Goal: Information Seeking & Learning: Learn about a topic

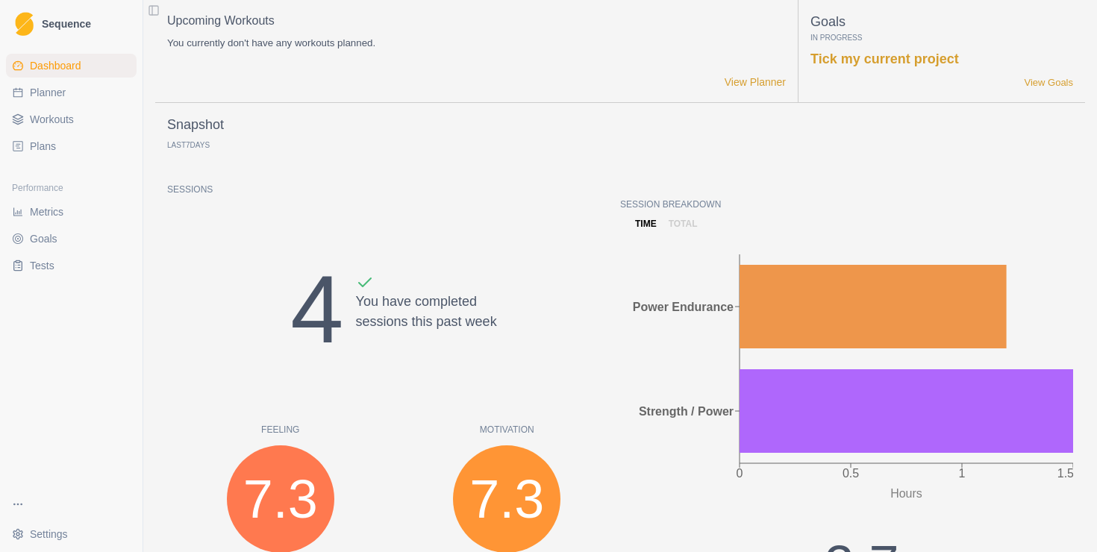
click at [92, 127] on link "Workouts" at bounding box center [71, 120] width 131 height 24
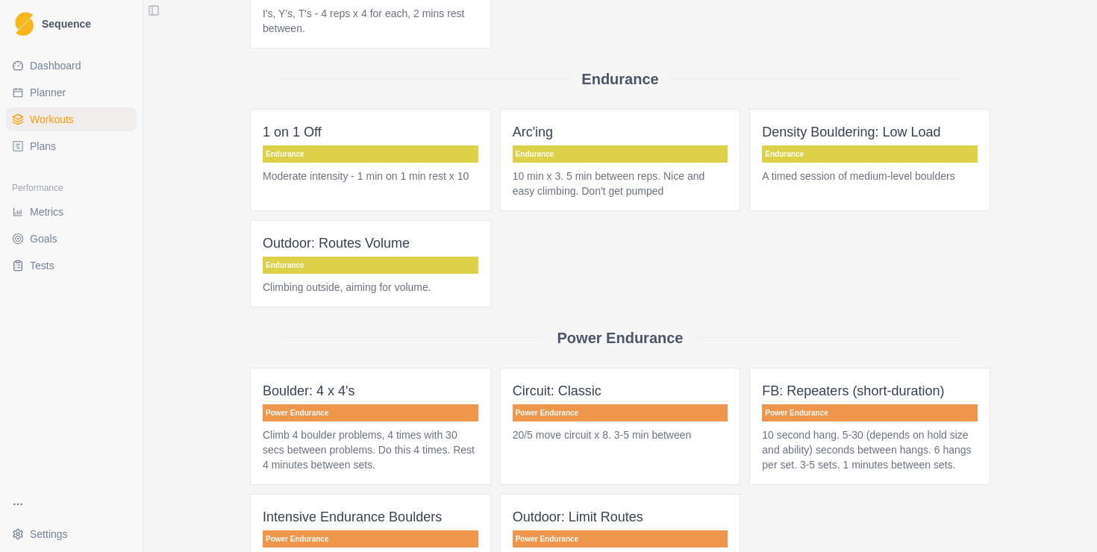
scroll to position [579, 0]
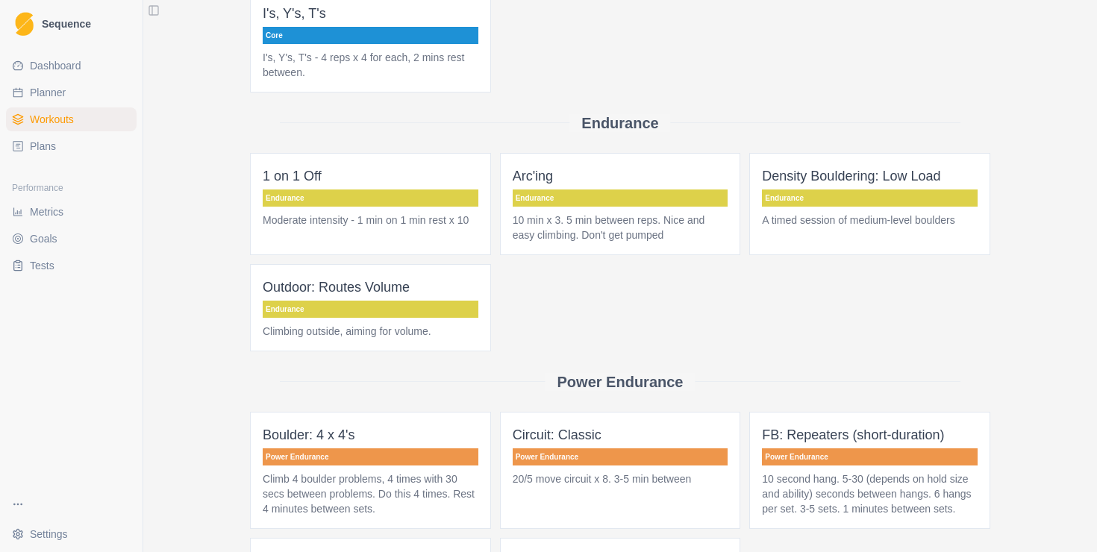
click at [844, 207] on span "Density Bouldering: Low Load Endurance A timed session of medium-level boulders" at bounding box center [870, 204] width 241 height 102
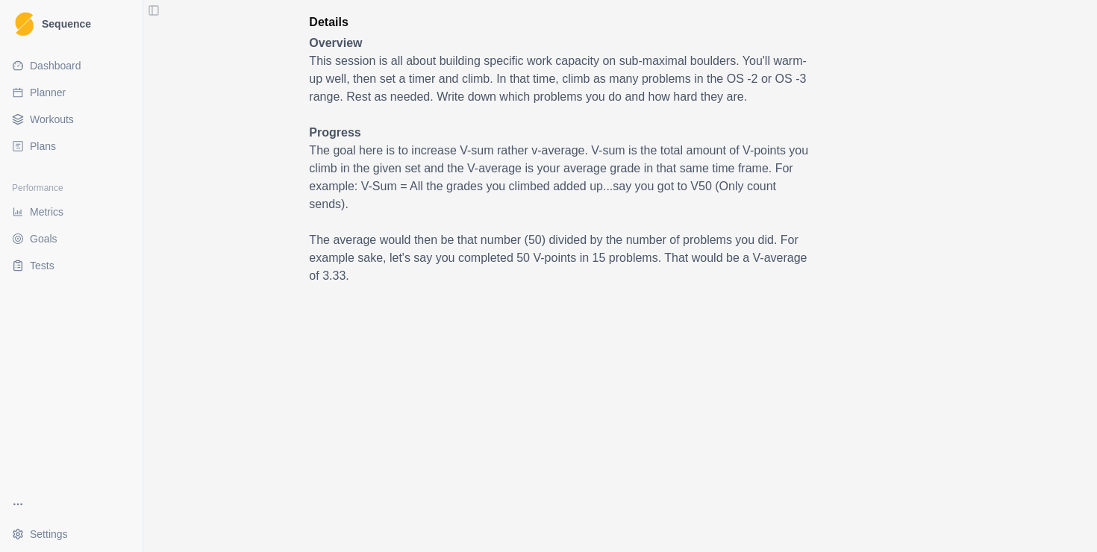
scroll to position [415, 0]
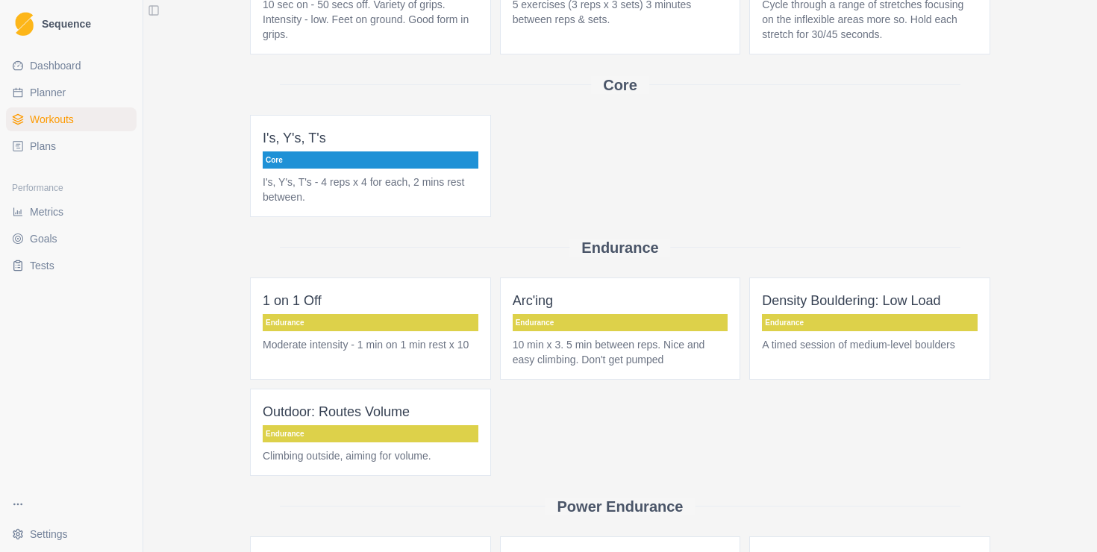
scroll to position [576, 0]
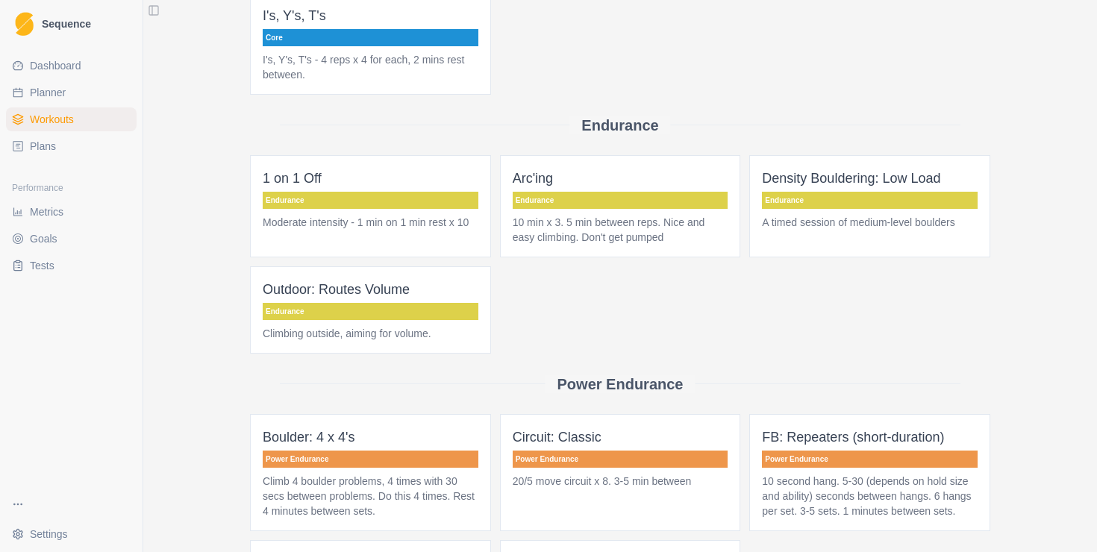
click at [617, 205] on p "Endurance" at bounding box center [621, 200] width 216 height 17
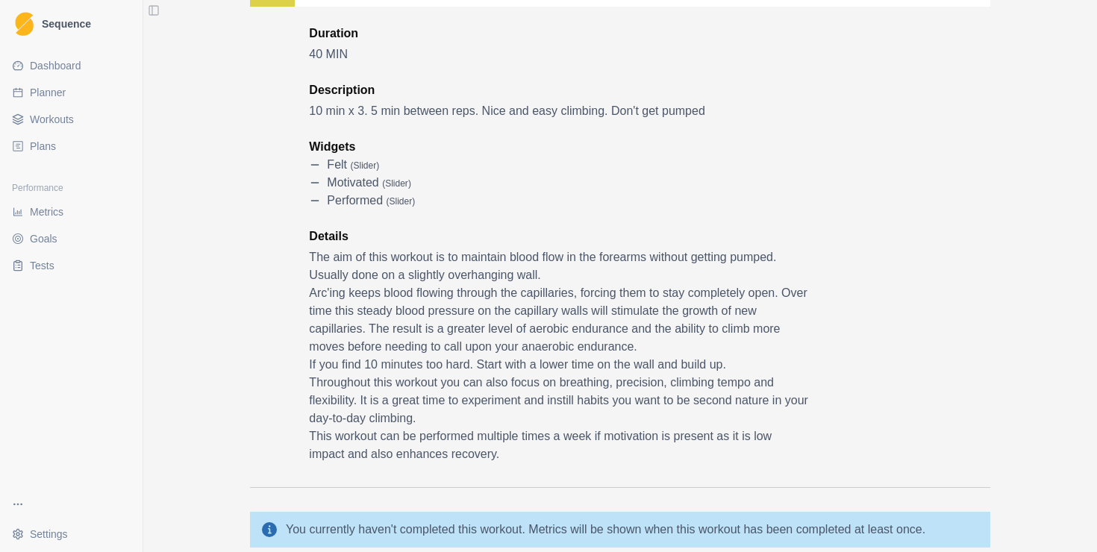
scroll to position [151, 0]
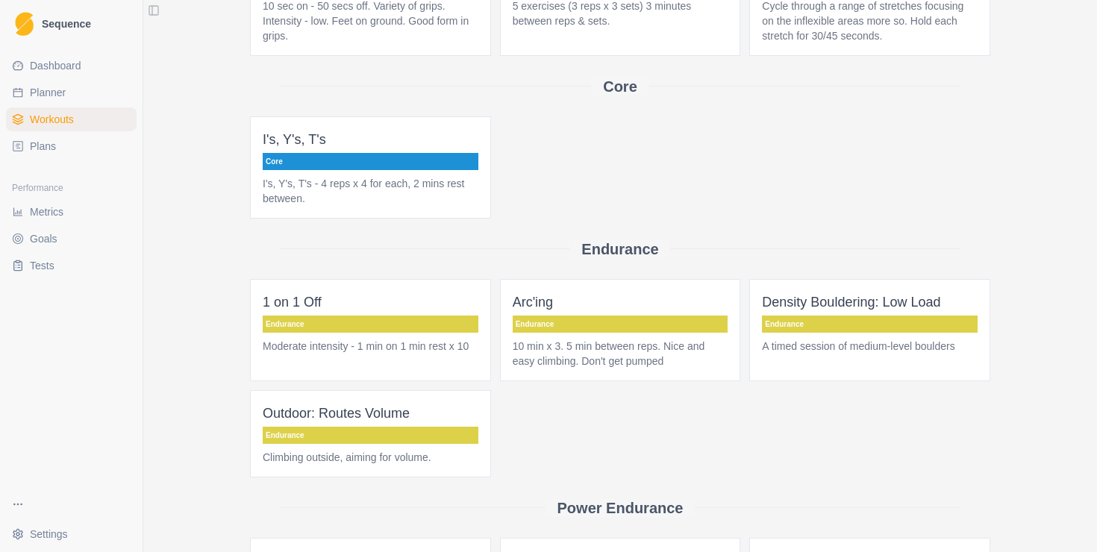
scroll to position [533, 0]
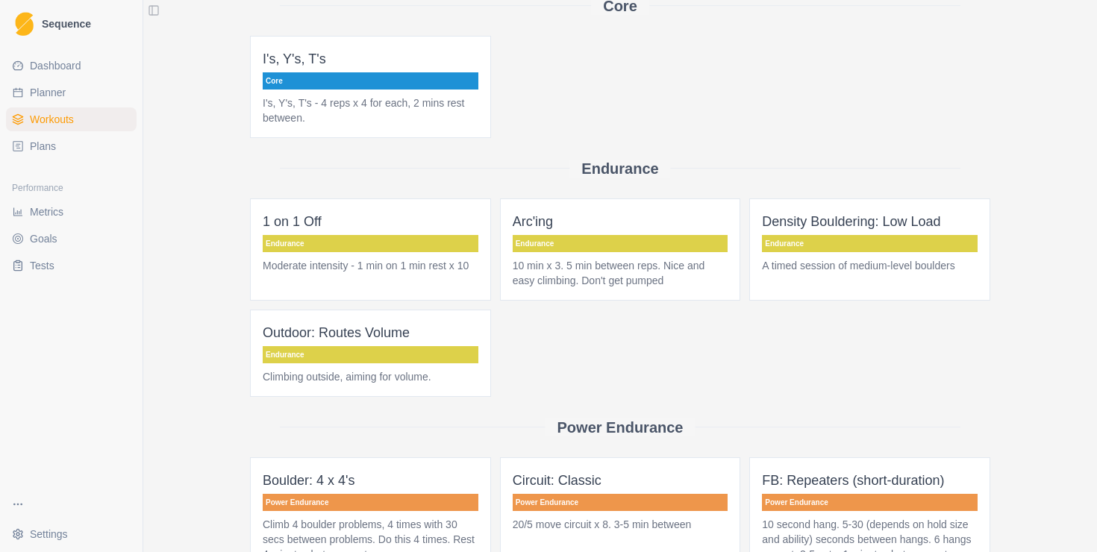
click at [423, 266] on p "Moderate intensity - 1 min on 1 min rest x 10" at bounding box center [371, 265] width 216 height 15
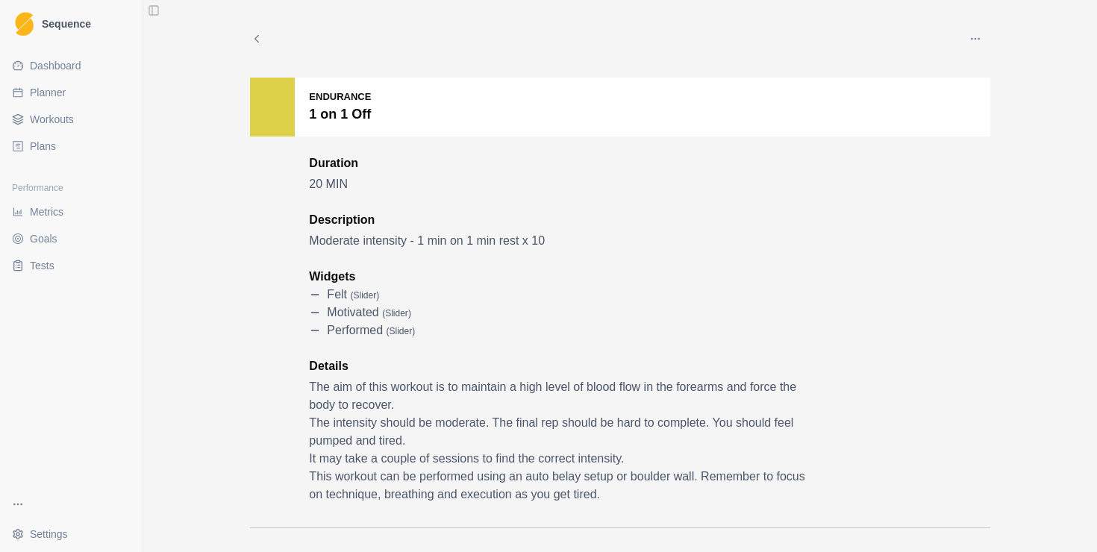
click at [261, 46] on div "Edit Duplicate Share Archive Delete" at bounding box center [620, 39] width 741 height 30
click at [256, 42] on icon at bounding box center [256, 38] width 13 height 13
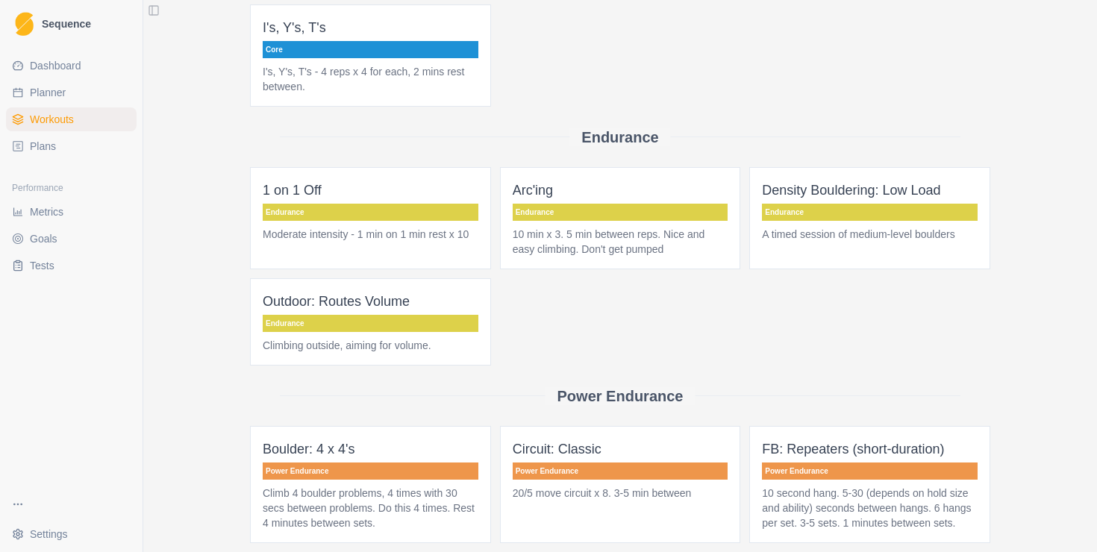
scroll to position [567, 0]
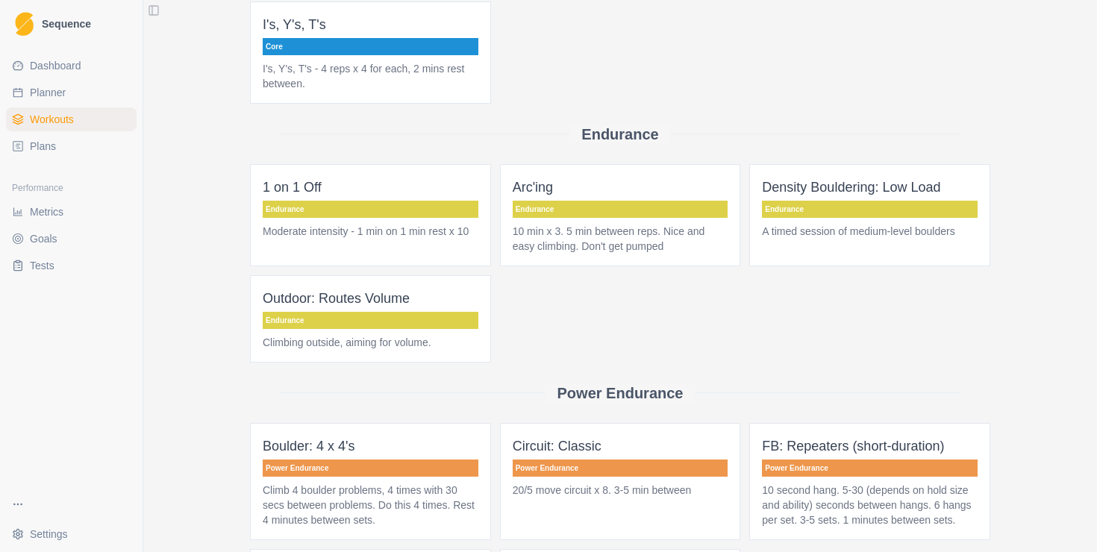
click at [358, 327] on p "Endurance" at bounding box center [371, 320] width 216 height 17
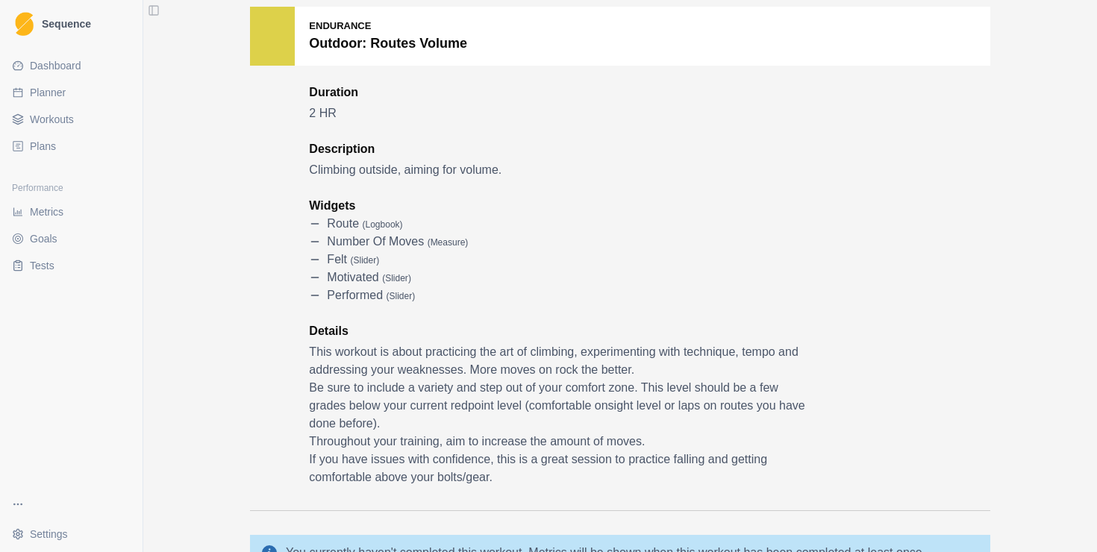
scroll to position [72, 0]
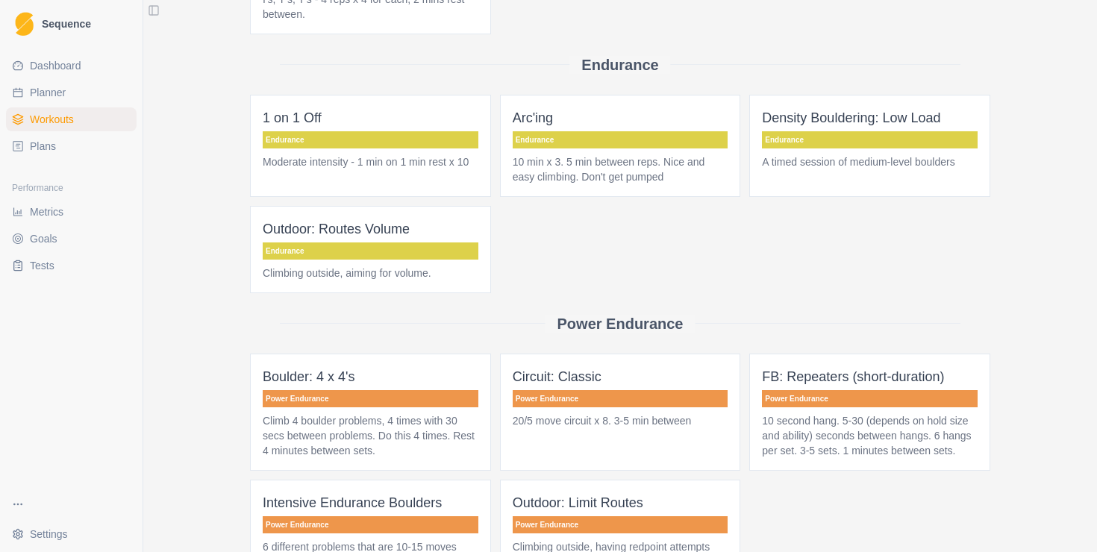
scroll to position [831, 0]
